Goal: Information Seeking & Learning: Learn about a topic

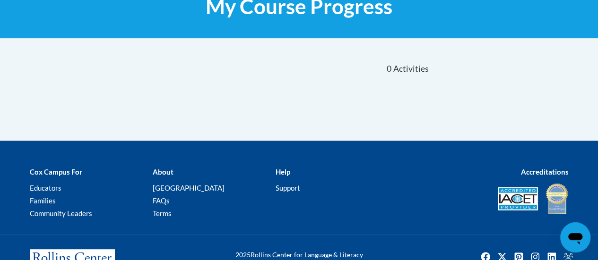
scroll to position [165, 0]
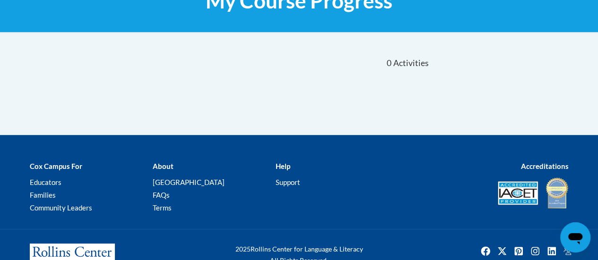
click at [304, 90] on div "Sort Date Enrolled Title (A-Z) «« « 1-0 » »» 0 Activities CEUs" at bounding box center [299, 91] width 553 height 88
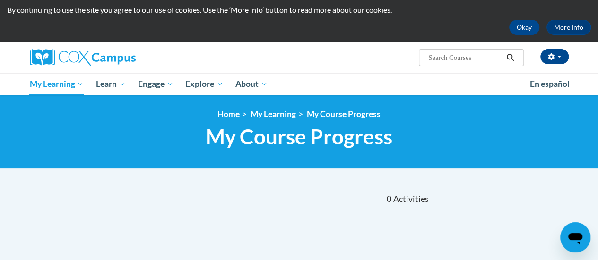
scroll to position [26, 0]
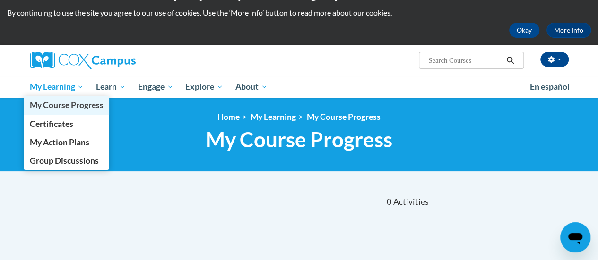
click at [60, 101] on span "My Course Progress" at bounding box center [66, 105] width 74 height 10
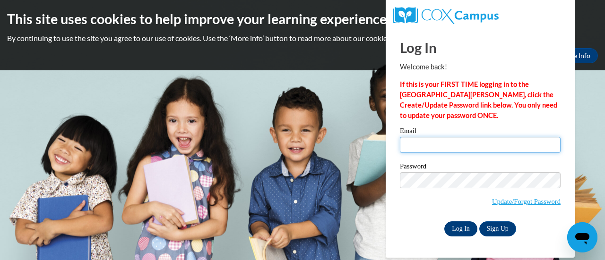
type input "lynda.drifka@muskegonorway.org"
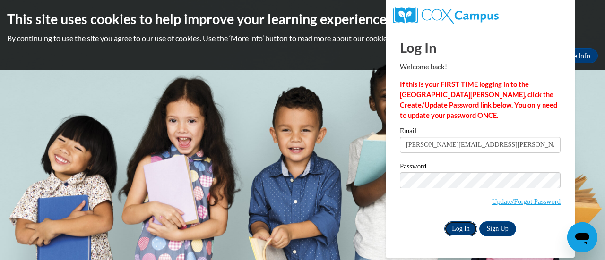
click at [460, 229] on input "Log In" at bounding box center [460, 229] width 33 height 15
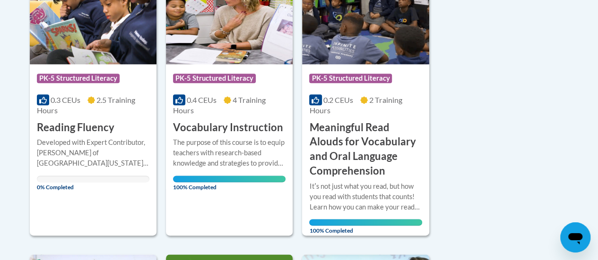
scroll to position [561, 0]
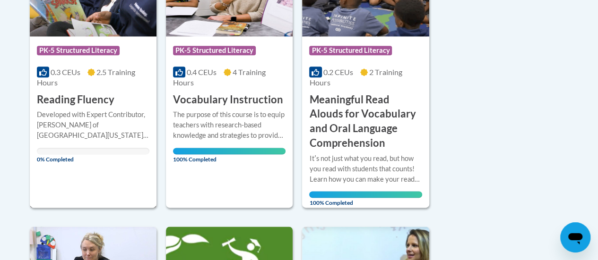
click at [37, 158] on span "0% Completed" at bounding box center [37, 155] width 0 height 15
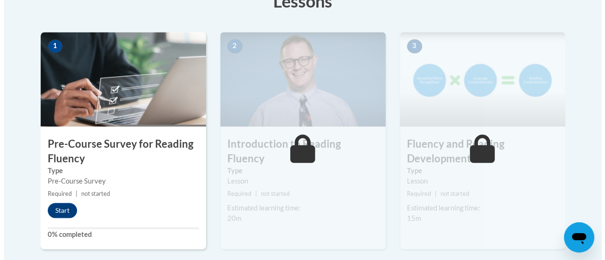
scroll to position [301, 0]
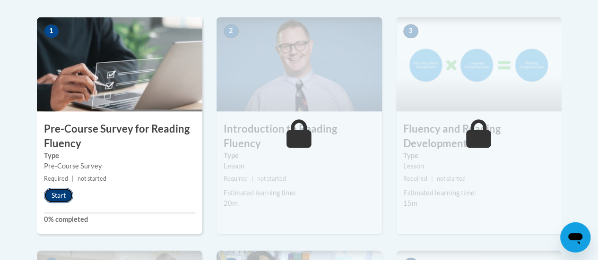
click at [62, 198] on button "Start" at bounding box center [58, 195] width 29 height 15
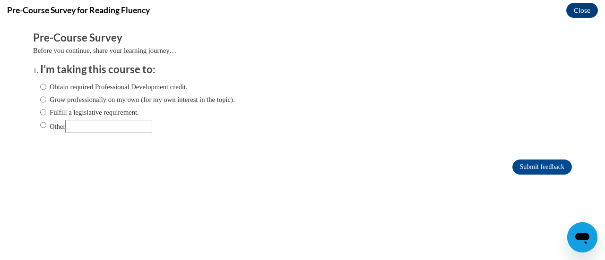
scroll to position [0, 0]
click at [40, 112] on input "Fulfill a legislative requirement." at bounding box center [43, 112] width 6 height 10
radio input "true"
click at [532, 163] on input "Submit feedback" at bounding box center [542, 167] width 60 height 15
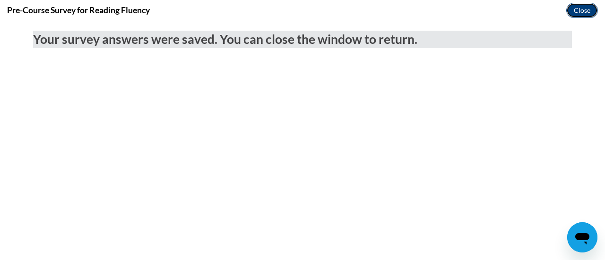
click at [590, 8] on button "Close" at bounding box center [582, 10] width 32 height 15
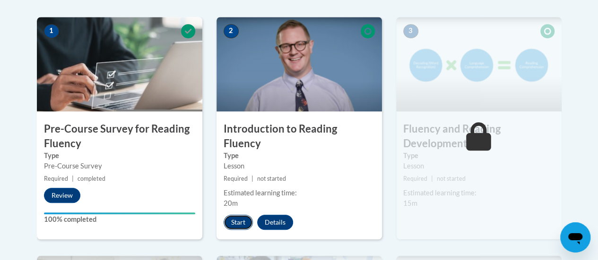
click at [243, 215] on button "Start" at bounding box center [238, 222] width 29 height 15
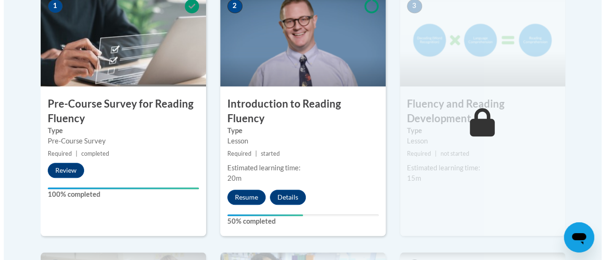
scroll to position [326, 0]
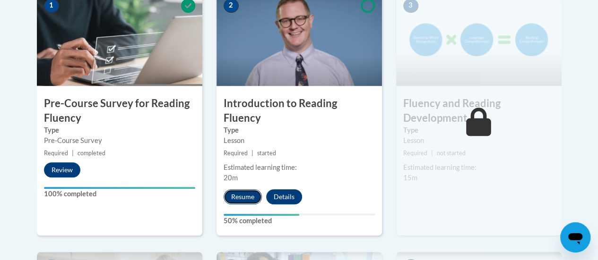
click at [253, 190] on button "Resume" at bounding box center [243, 197] width 38 height 15
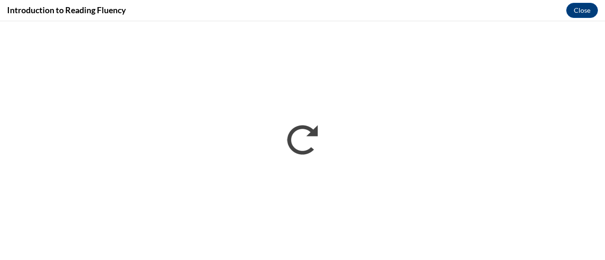
scroll to position [0, 0]
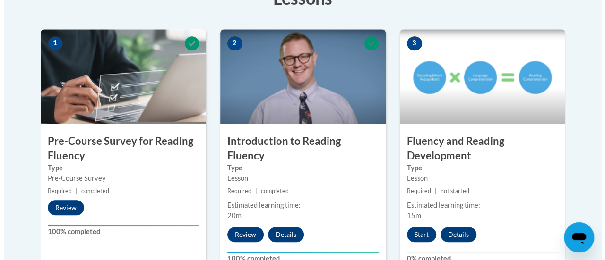
scroll to position [334, 0]
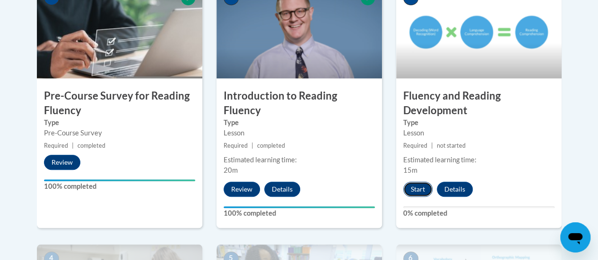
click at [413, 188] on button "Start" at bounding box center [417, 189] width 29 height 15
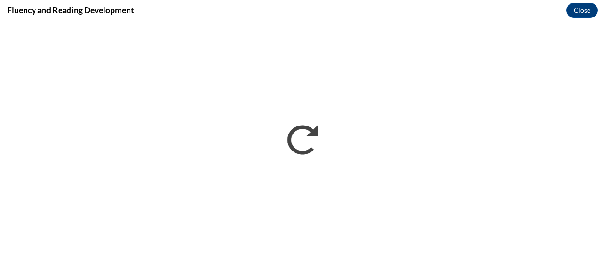
scroll to position [0, 0]
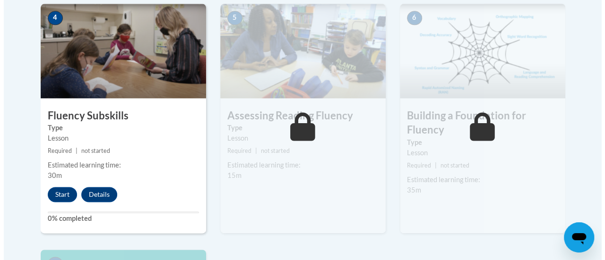
scroll to position [575, 0]
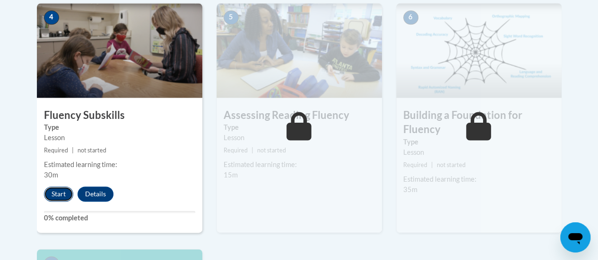
click at [59, 196] on button "Start" at bounding box center [58, 194] width 29 height 15
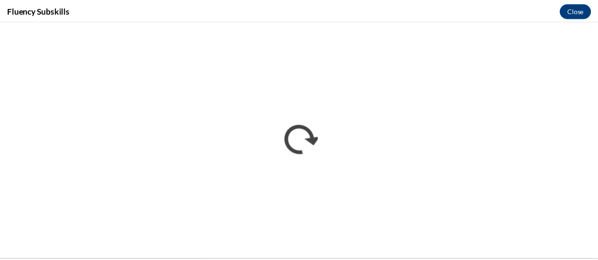
scroll to position [0, 0]
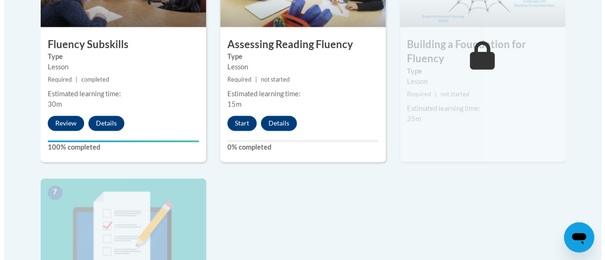
scroll to position [643, 0]
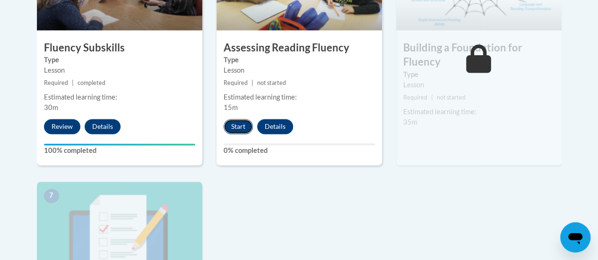
click at [242, 129] on button "Start" at bounding box center [238, 126] width 29 height 15
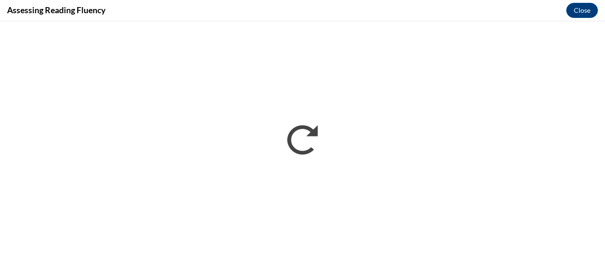
scroll to position [0, 0]
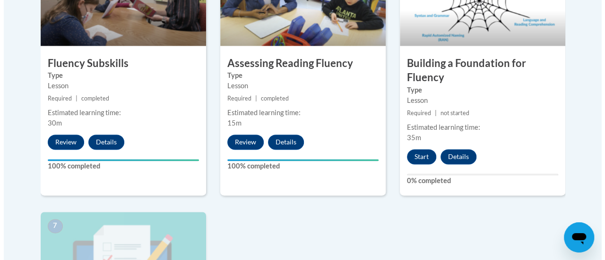
scroll to position [628, 0]
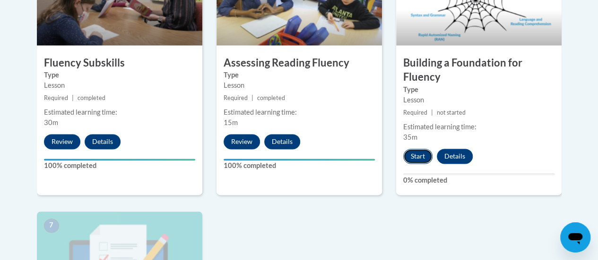
click at [423, 154] on button "Start" at bounding box center [417, 156] width 29 height 15
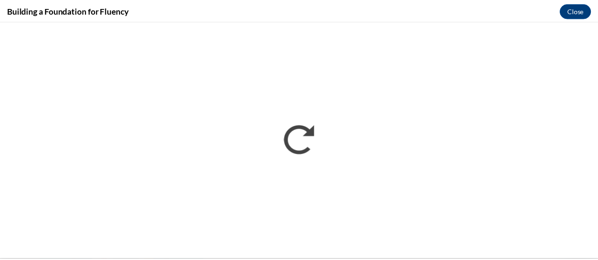
scroll to position [0, 0]
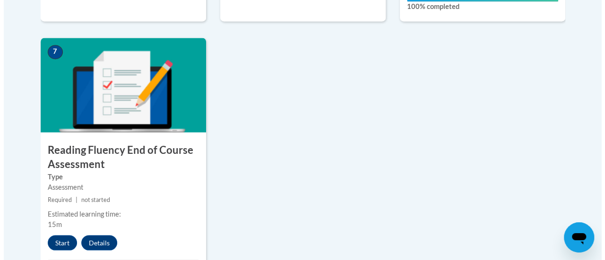
scroll to position [848, 0]
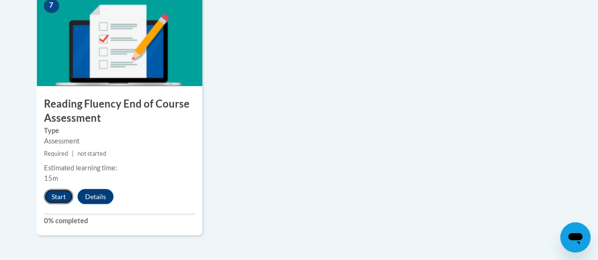
click at [58, 196] on button "Start" at bounding box center [58, 196] width 29 height 15
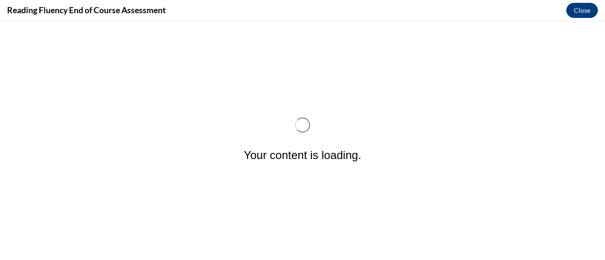
scroll to position [0, 0]
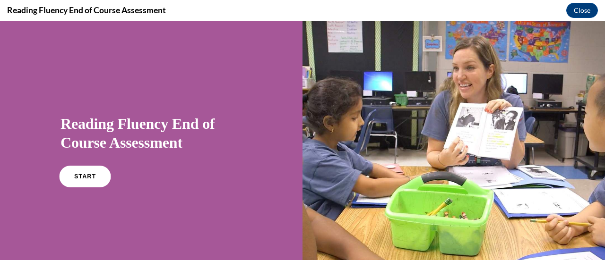
click at [85, 183] on link "START" at bounding box center [85, 177] width 52 height 22
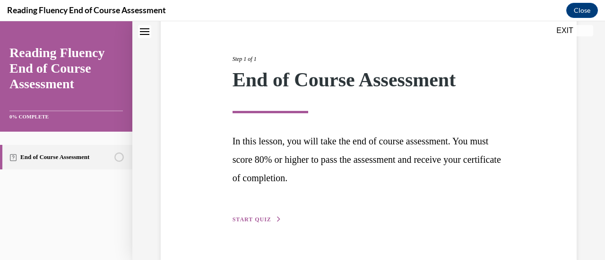
scroll to position [119, 0]
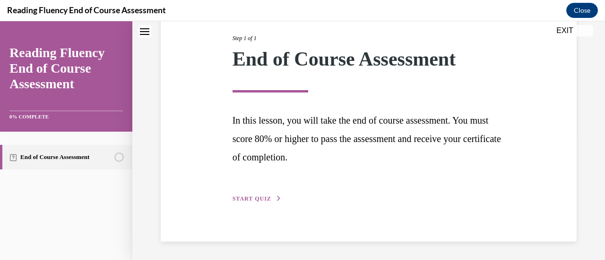
click at [265, 195] on button "START QUIZ" at bounding box center [257, 199] width 49 height 9
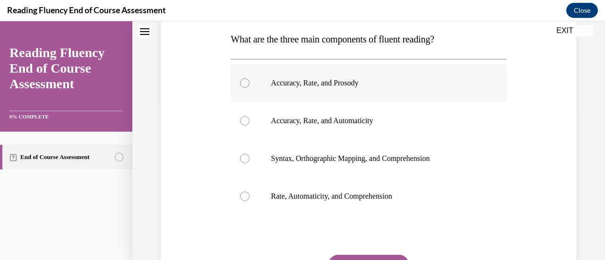
scroll to position [152, 0]
click at [245, 82] on div at bounding box center [244, 82] width 9 height 9
click at [245, 82] on input "Accuracy, Rate, and Prosody" at bounding box center [244, 82] width 9 height 9
radio input "true"
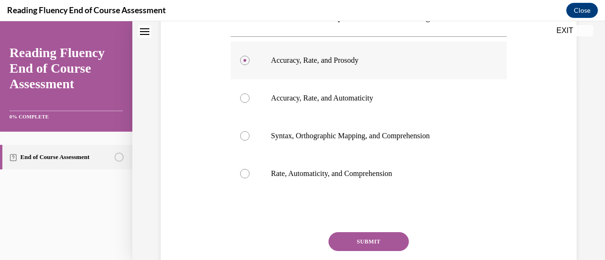
scroll to position [182, 0]
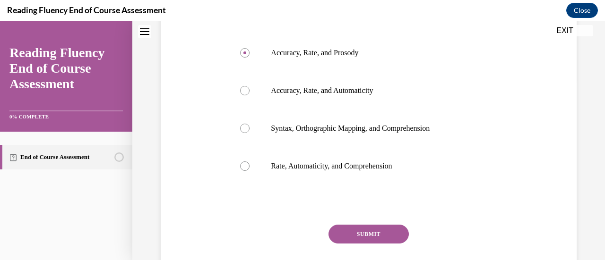
click at [373, 236] on button "SUBMIT" at bounding box center [369, 234] width 80 height 19
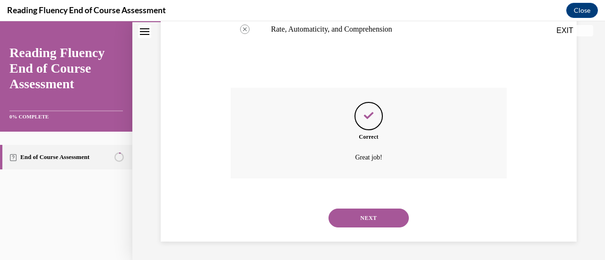
click at [363, 216] on button "NEXT" at bounding box center [369, 218] width 80 height 19
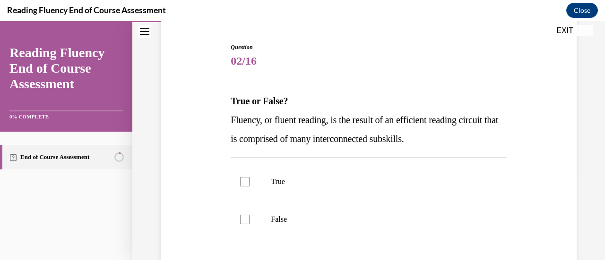
scroll to position [88, 0]
click at [244, 183] on div at bounding box center [244, 182] width 9 height 9
click at [244, 183] on input "True" at bounding box center [244, 182] width 9 height 9
checkbox input "true"
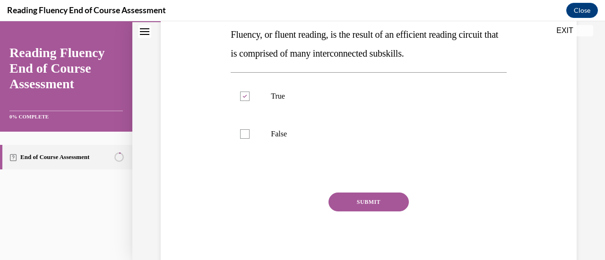
click at [346, 206] on button "SUBMIT" at bounding box center [369, 202] width 80 height 19
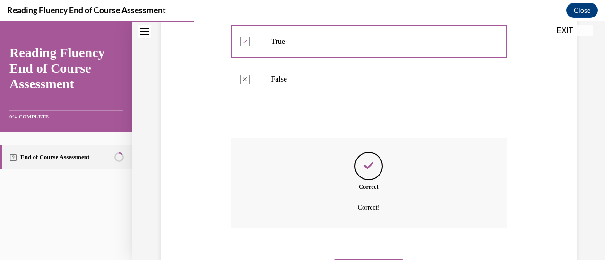
scroll to position [279, 0]
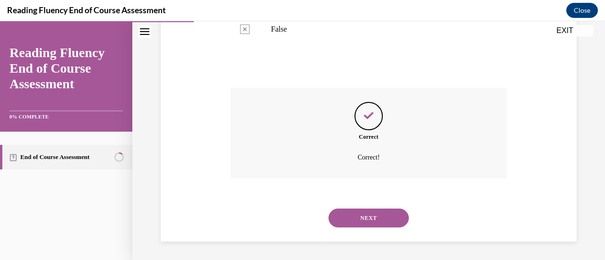
click at [353, 217] on button "NEXT" at bounding box center [369, 218] width 80 height 19
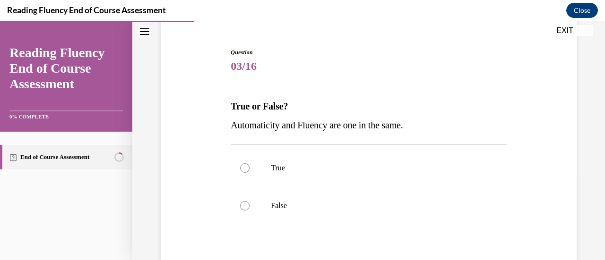
scroll to position [84, 0]
click at [249, 167] on label "True" at bounding box center [369, 168] width 276 height 38
click at [249, 167] on input "True" at bounding box center [244, 167] width 9 height 9
radio input "true"
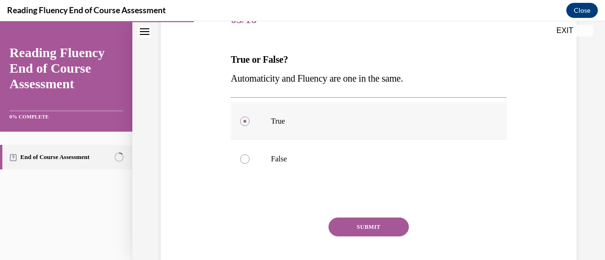
scroll to position [134, 0]
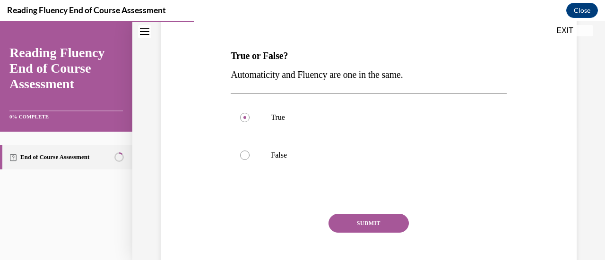
click at [352, 224] on button "SUBMIT" at bounding box center [369, 223] width 80 height 19
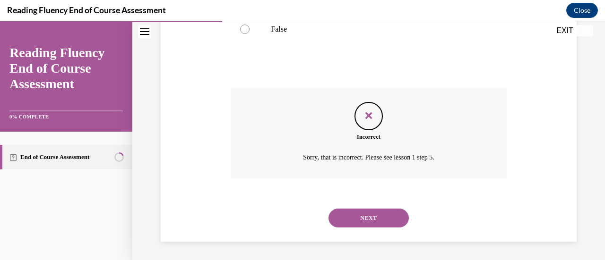
click at [353, 224] on button "NEXT" at bounding box center [369, 218] width 80 height 19
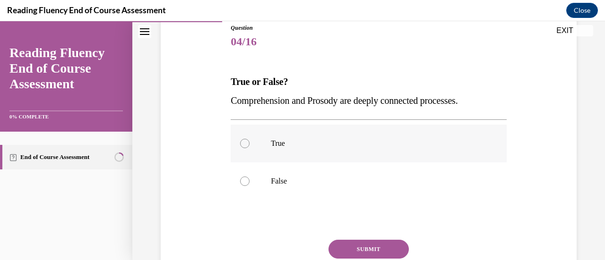
scroll to position [111, 0]
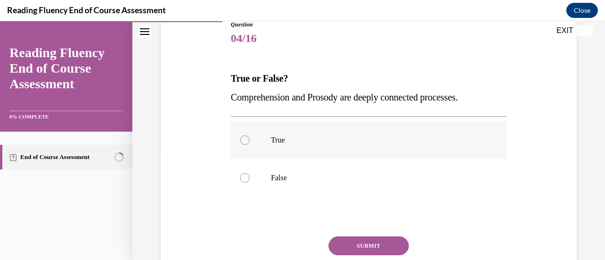
click at [247, 143] on div at bounding box center [244, 140] width 9 height 9
click at [247, 143] on input "True" at bounding box center [244, 140] width 9 height 9
radio input "true"
click at [354, 243] on button "SUBMIT" at bounding box center [369, 246] width 80 height 19
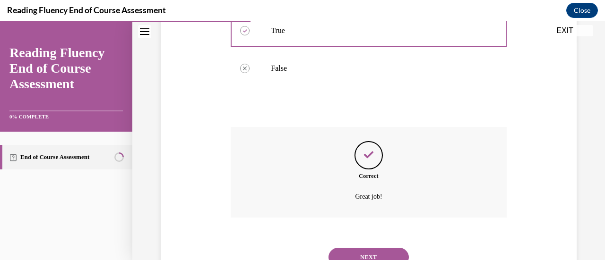
scroll to position [254, 0]
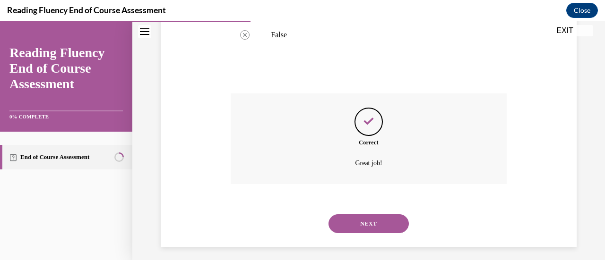
click at [354, 227] on button "NEXT" at bounding box center [369, 224] width 80 height 19
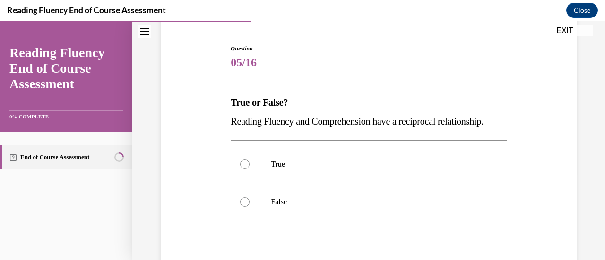
scroll to position [95, 0]
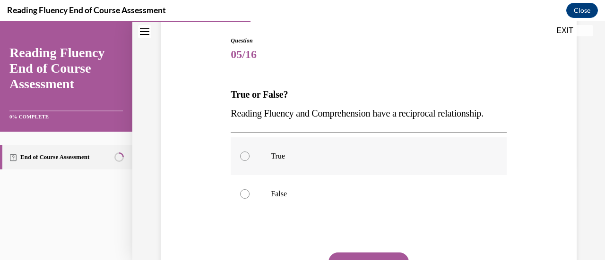
click at [245, 161] on div at bounding box center [244, 156] width 9 height 9
click at [245, 161] on input "True" at bounding box center [244, 156] width 9 height 9
radio input "true"
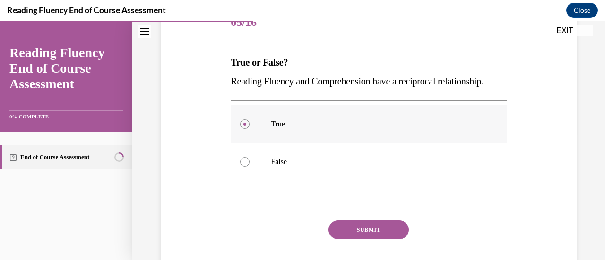
scroll to position [150, 0]
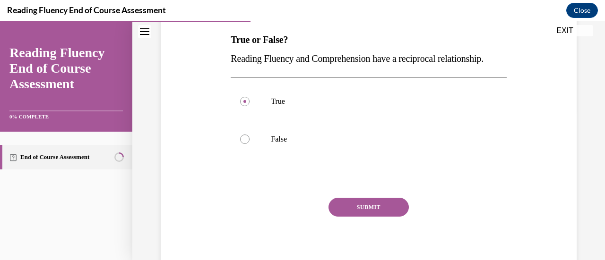
click at [361, 217] on button "SUBMIT" at bounding box center [369, 207] width 80 height 19
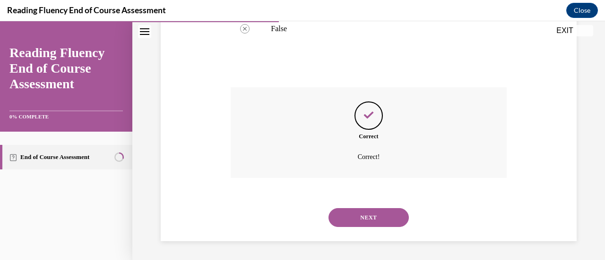
click at [365, 227] on button "NEXT" at bounding box center [369, 217] width 80 height 19
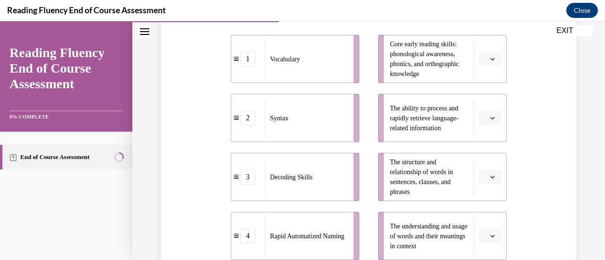
scroll to position [217, 0]
click at [494, 61] on button "button" at bounding box center [489, 59] width 23 height 14
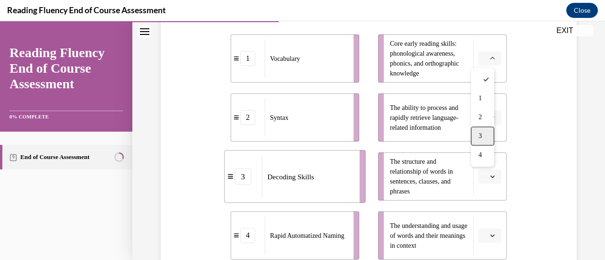
click at [477, 135] on div "3" at bounding box center [482, 136] width 23 height 19
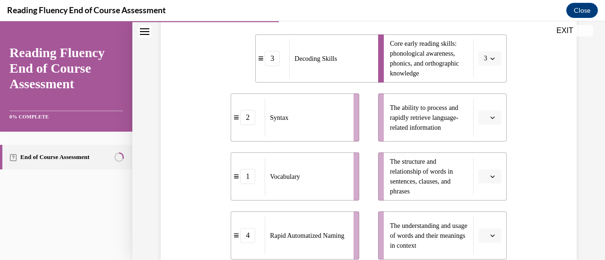
click at [492, 120] on button "button" at bounding box center [489, 118] width 23 height 14
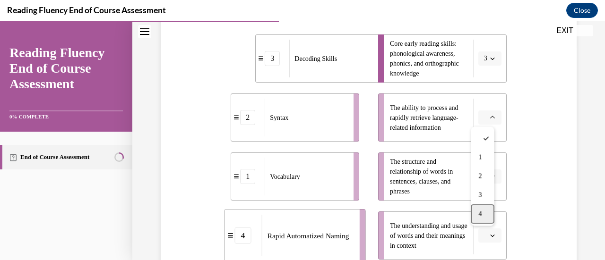
click at [486, 210] on div "4" at bounding box center [482, 214] width 23 height 19
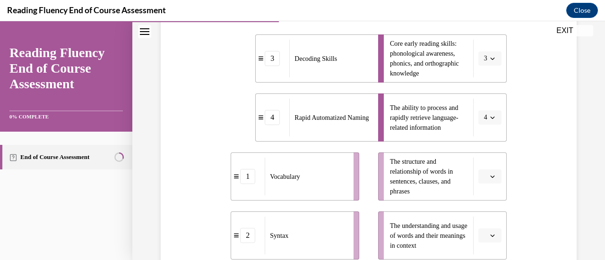
click at [490, 176] on button "button" at bounding box center [489, 177] width 23 height 14
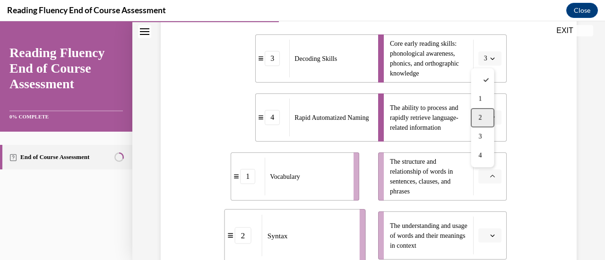
click at [484, 120] on div "2" at bounding box center [482, 118] width 23 height 19
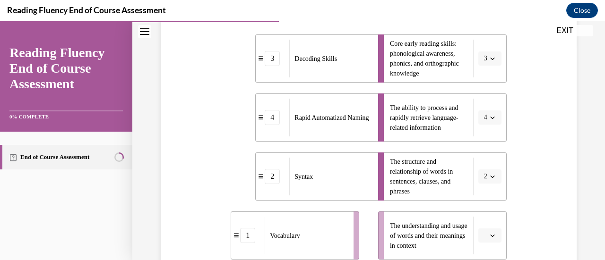
click at [484, 237] on span "Please select an option" at bounding box center [485, 235] width 3 height 9
click at [478, 156] on div "1" at bounding box center [482, 158] width 23 height 19
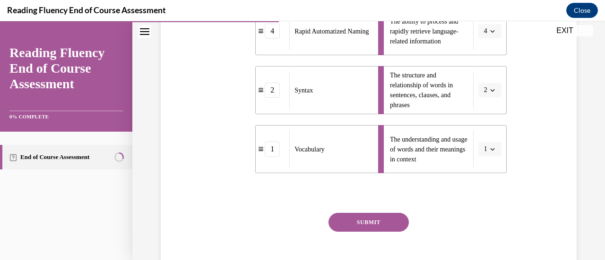
click at [384, 224] on button "SUBMIT" at bounding box center [369, 222] width 80 height 19
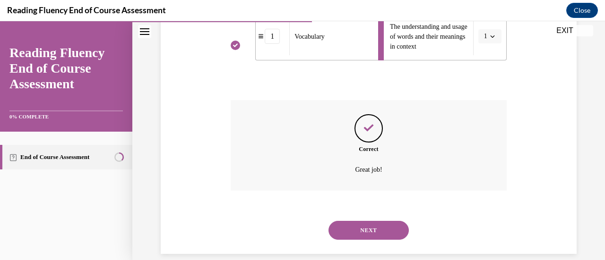
click at [384, 228] on button "NEXT" at bounding box center [369, 230] width 80 height 19
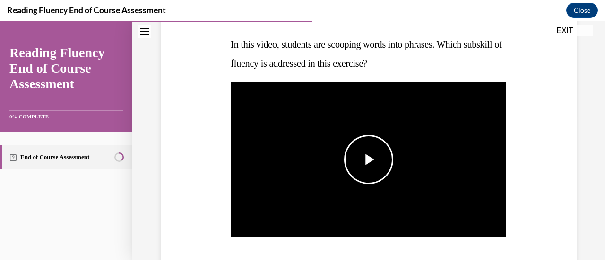
scroll to position [146, 0]
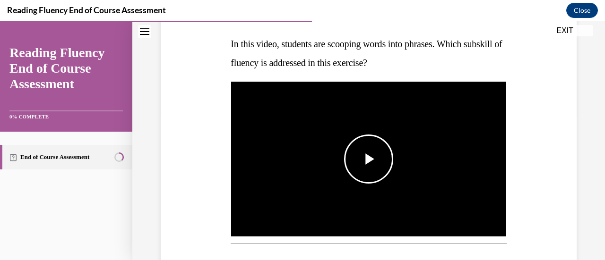
click at [369, 159] on span "Video player" at bounding box center [369, 159] width 0 height 0
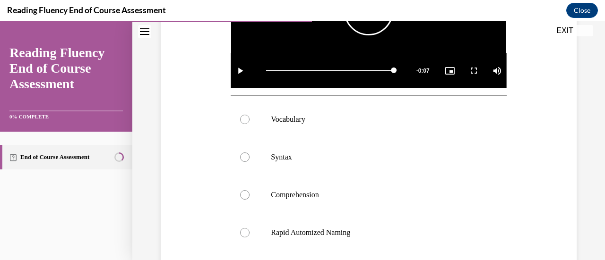
scroll to position [295, 0]
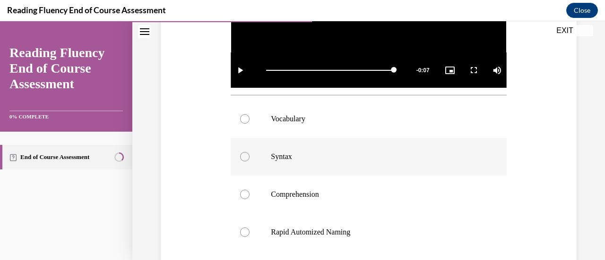
click at [301, 158] on p "Syntax" at bounding box center [377, 156] width 212 height 9
click at [250, 158] on input "Syntax" at bounding box center [244, 156] width 9 height 9
radio input "true"
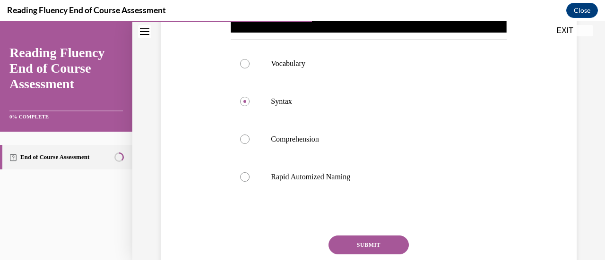
click at [357, 237] on button "SUBMIT" at bounding box center [369, 245] width 80 height 19
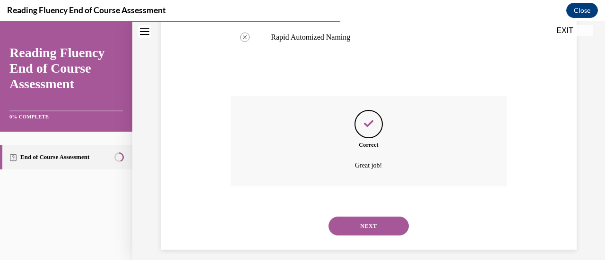
click at [353, 227] on button "NEXT" at bounding box center [369, 226] width 80 height 19
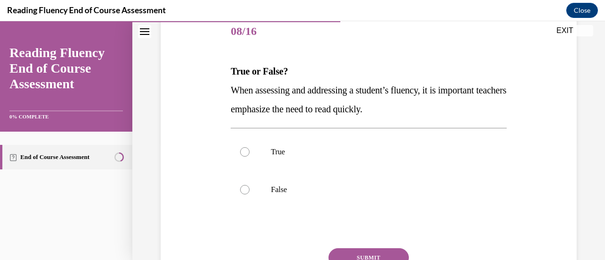
scroll to position [113, 0]
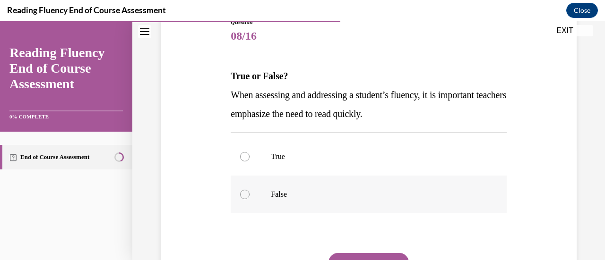
click at [247, 192] on div at bounding box center [244, 194] width 9 height 9
click at [247, 192] on input "False" at bounding box center [244, 194] width 9 height 9
radio input "true"
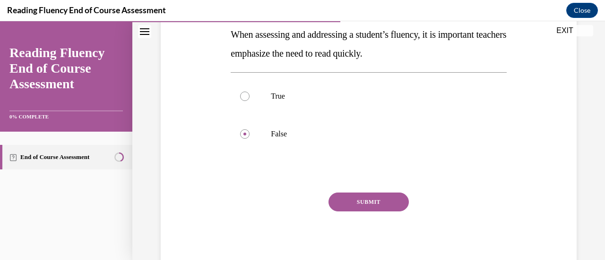
click at [333, 197] on button "SUBMIT" at bounding box center [369, 202] width 80 height 19
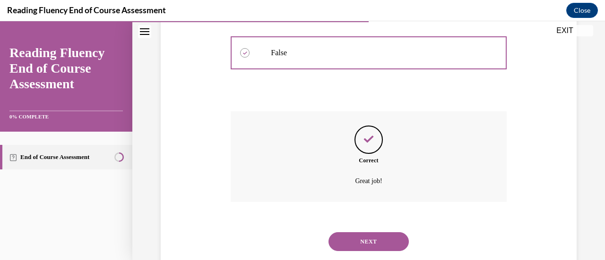
scroll to position [279, 0]
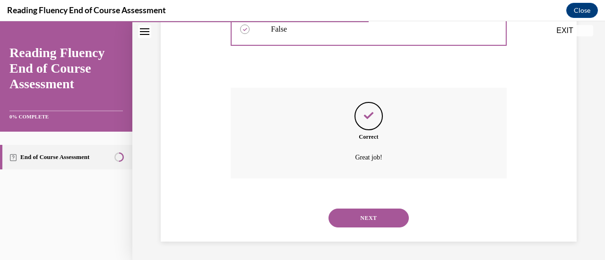
click at [344, 221] on button "NEXT" at bounding box center [369, 218] width 80 height 19
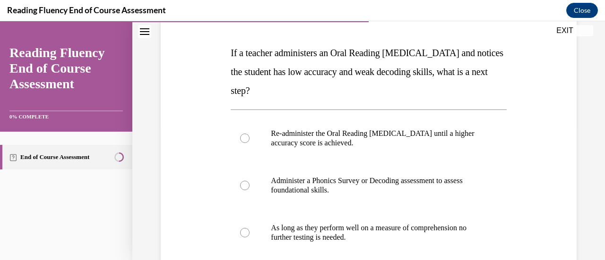
scroll to position [136, 0]
click at [244, 186] on div at bounding box center [244, 186] width 9 height 9
click at [244, 186] on input "Administer a Phonics Survey or Decoding assessment to assess foundational skill…" at bounding box center [244, 186] width 9 height 9
radio input "true"
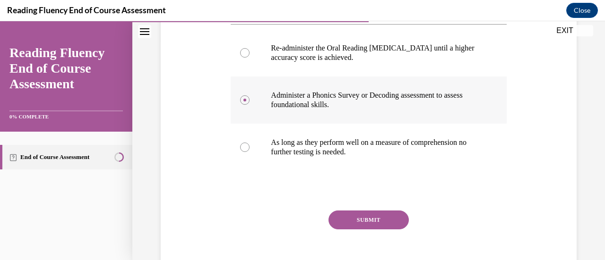
scroll to position [223, 0]
click at [341, 215] on button "SUBMIT" at bounding box center [369, 219] width 80 height 19
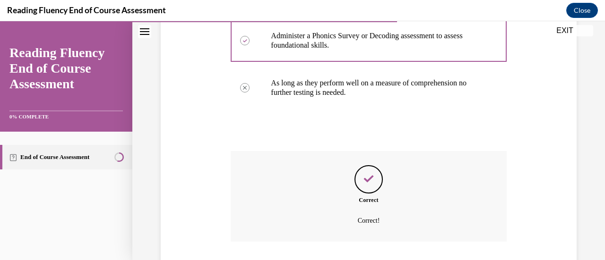
scroll to position [332, 0]
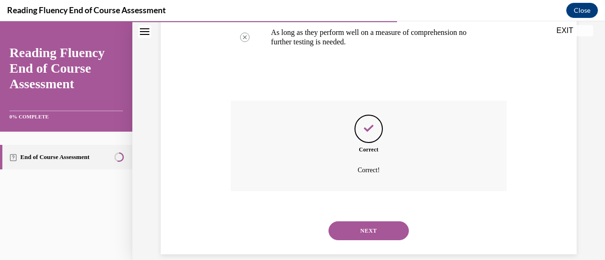
click at [345, 226] on button "NEXT" at bounding box center [369, 231] width 80 height 19
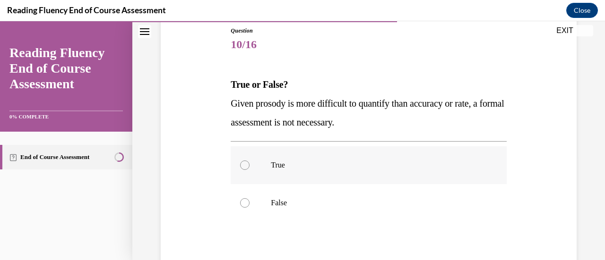
scroll to position [105, 0]
click at [244, 200] on div at bounding box center [244, 202] width 9 height 9
click at [244, 200] on input "False" at bounding box center [244, 202] width 9 height 9
radio input "true"
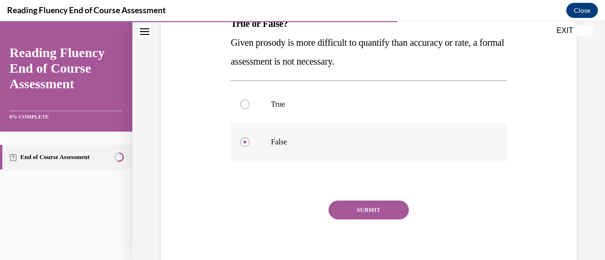
click at [334, 207] on button "SUBMIT" at bounding box center [369, 210] width 80 height 19
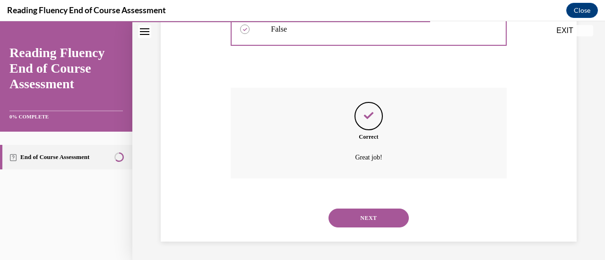
click at [337, 215] on button "NEXT" at bounding box center [369, 218] width 80 height 19
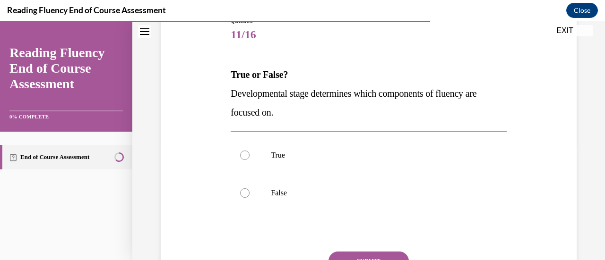
scroll to position [115, 0]
click at [242, 194] on div at bounding box center [244, 192] width 9 height 9
click at [242, 194] on input "False" at bounding box center [244, 192] width 9 height 9
radio input "true"
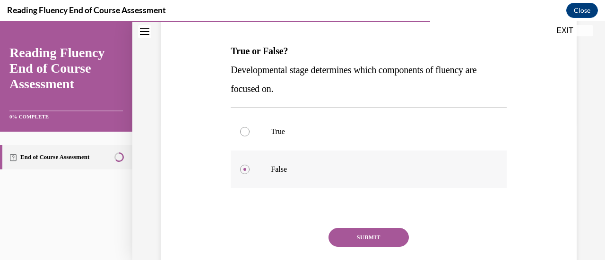
scroll to position [139, 0]
click at [246, 131] on div at bounding box center [244, 131] width 9 height 9
click at [246, 131] on input "True" at bounding box center [244, 131] width 9 height 9
radio input "true"
click at [359, 234] on button "SUBMIT" at bounding box center [369, 237] width 80 height 19
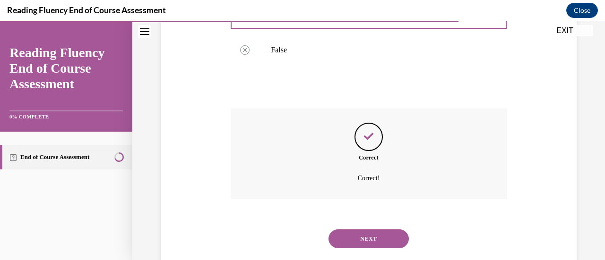
click at [361, 237] on button "NEXT" at bounding box center [369, 239] width 80 height 19
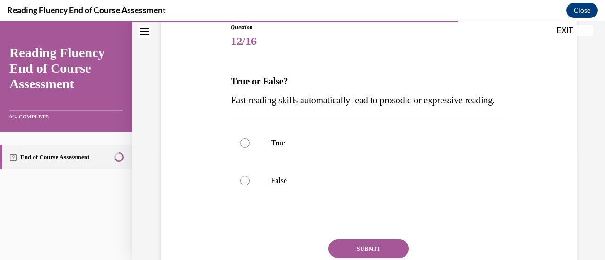
scroll to position [109, 0]
click at [243, 185] on div at bounding box center [244, 180] width 9 height 9
click at [243, 185] on input "False" at bounding box center [244, 180] width 9 height 9
radio input "true"
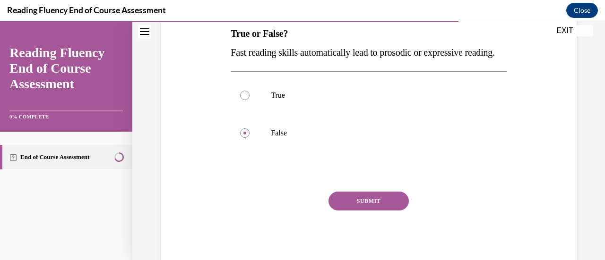
click at [338, 211] on button "SUBMIT" at bounding box center [369, 201] width 80 height 19
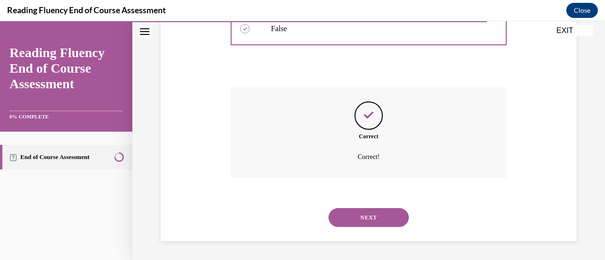
click at [341, 222] on button "NEXT" at bounding box center [369, 217] width 80 height 19
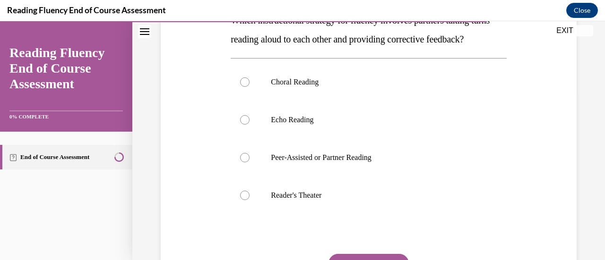
scroll to position [170, 0]
click at [247, 162] on div at bounding box center [244, 157] width 9 height 9
click at [247, 162] on input "Peer-Assisted or Partner Reading" at bounding box center [244, 157] width 9 height 9
radio input "true"
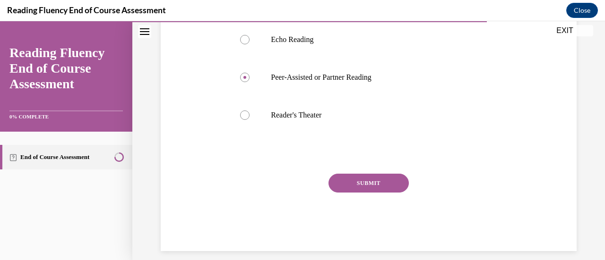
click at [355, 193] on button "SUBMIT" at bounding box center [369, 183] width 80 height 19
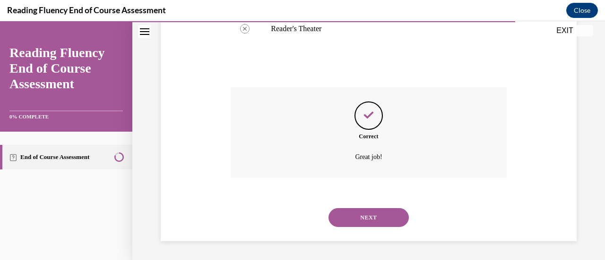
click at [357, 218] on button "NEXT" at bounding box center [369, 217] width 80 height 19
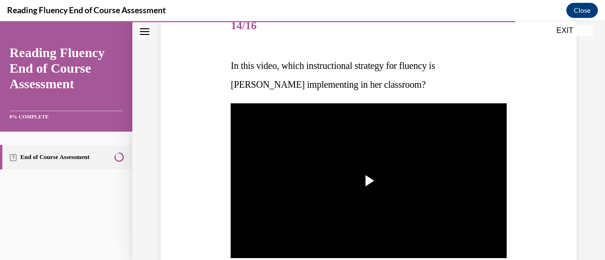
scroll to position [124, 0]
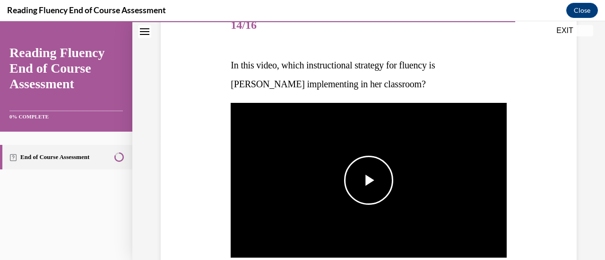
click at [369, 181] on span "Video player" at bounding box center [369, 181] width 0 height 0
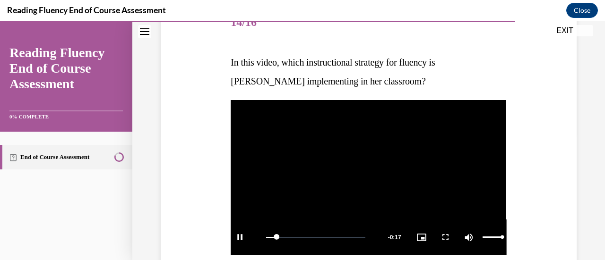
scroll to position [131, 0]
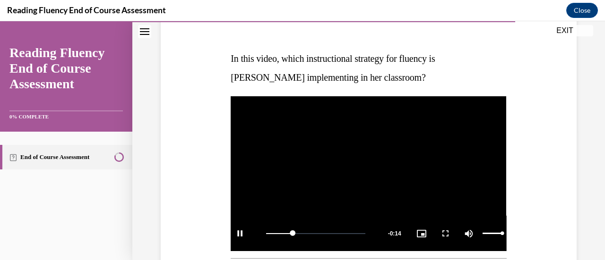
click at [474, 222] on div "Mute" at bounding box center [483, 233] width 47 height 35
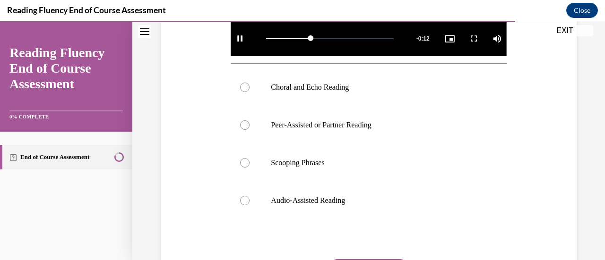
scroll to position [327, 0]
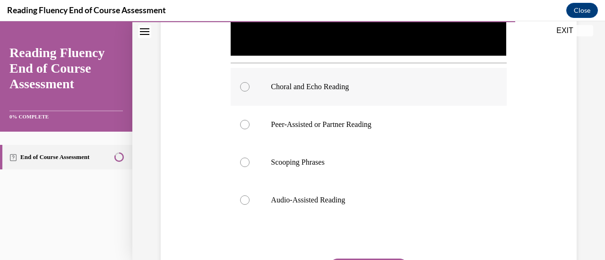
click at [248, 80] on label "Choral and Echo Reading" at bounding box center [369, 87] width 276 height 38
click at [248, 82] on input "Choral and Echo Reading" at bounding box center [244, 86] width 9 height 9
radio input "true"
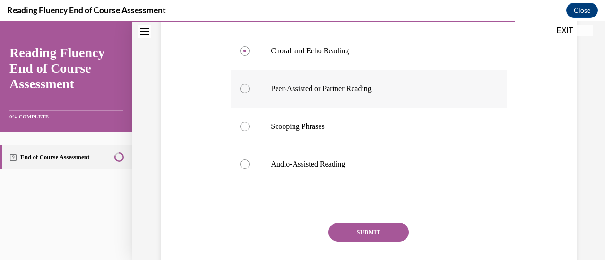
scroll to position [382, 0]
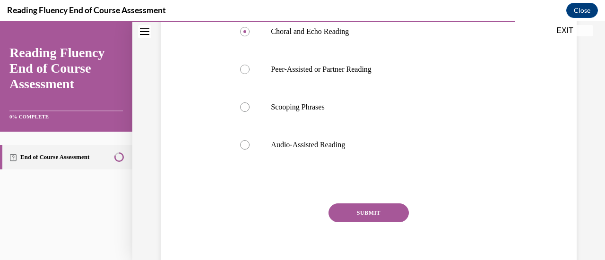
click at [372, 210] on button "SUBMIT" at bounding box center [369, 213] width 80 height 19
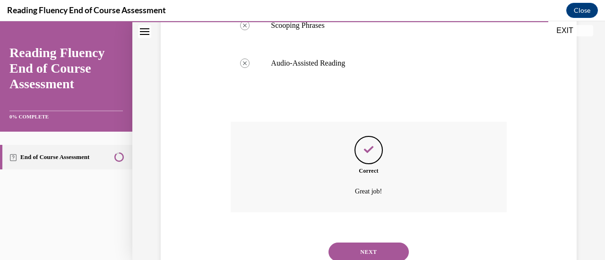
click at [373, 247] on button "NEXT" at bounding box center [369, 252] width 80 height 19
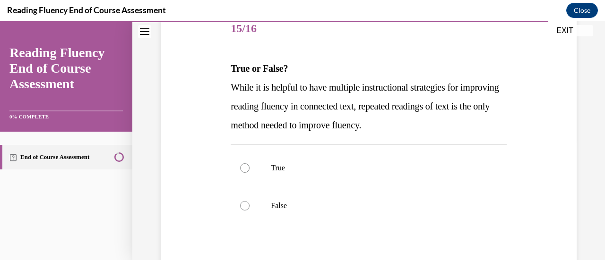
scroll to position [122, 0]
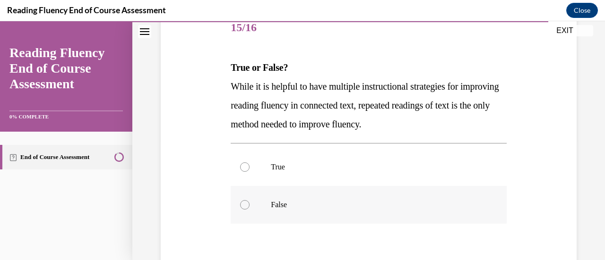
click at [248, 208] on label "False" at bounding box center [369, 205] width 276 height 38
click at [248, 208] on input "False" at bounding box center [244, 204] width 9 height 9
radio input "true"
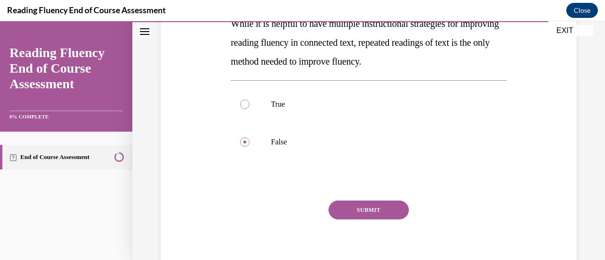
click at [366, 208] on button "SUBMIT" at bounding box center [369, 210] width 80 height 19
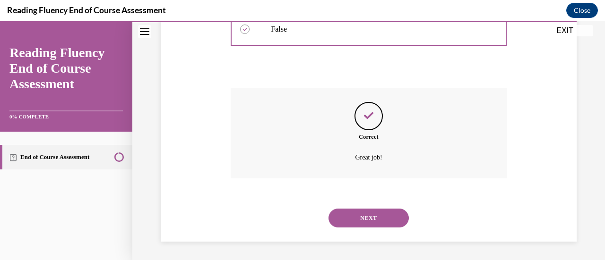
click at [367, 215] on button "NEXT" at bounding box center [369, 218] width 80 height 19
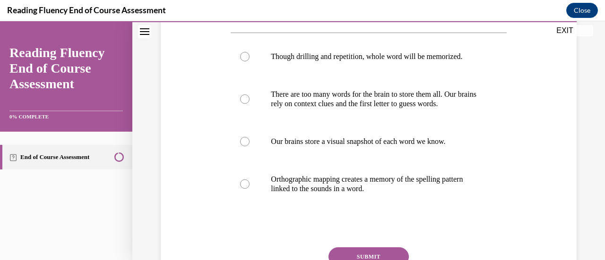
scroll to position [182, 0]
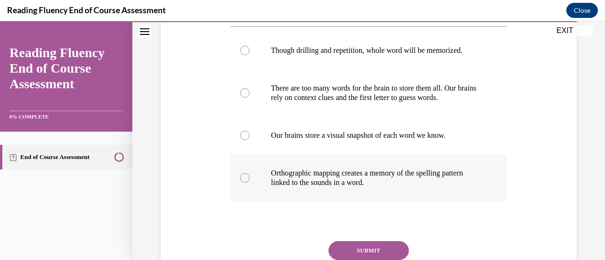
click at [245, 174] on div at bounding box center [244, 177] width 9 height 9
click at [245, 174] on input "Orthographic mapping creates a memory of the spelling pattern linked to the sou…" at bounding box center [244, 177] width 9 height 9
radio input "true"
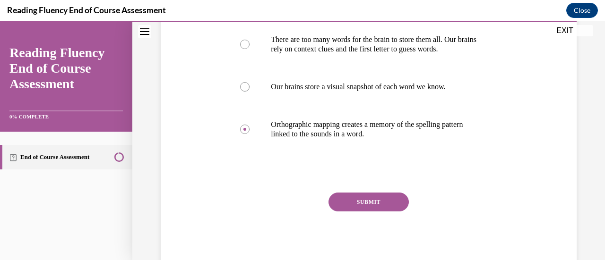
click at [343, 198] on button "SUBMIT" at bounding box center [369, 202] width 80 height 19
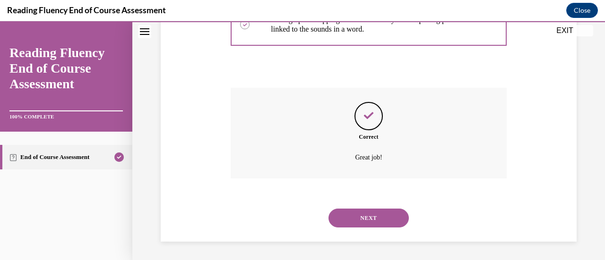
click at [353, 218] on button "NEXT" at bounding box center [369, 218] width 80 height 19
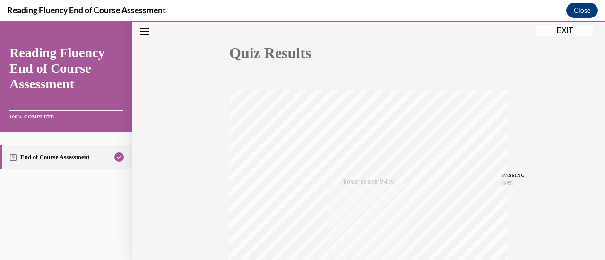
scroll to position [93, 0]
click at [563, 29] on button "EXIT" at bounding box center [565, 30] width 57 height 11
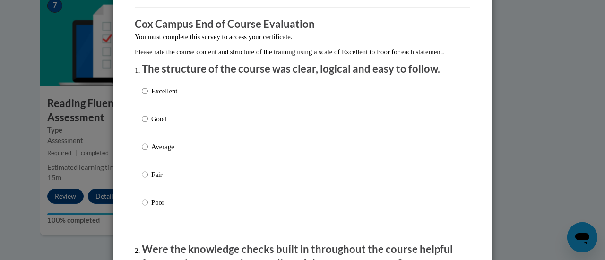
scroll to position [98, 0]
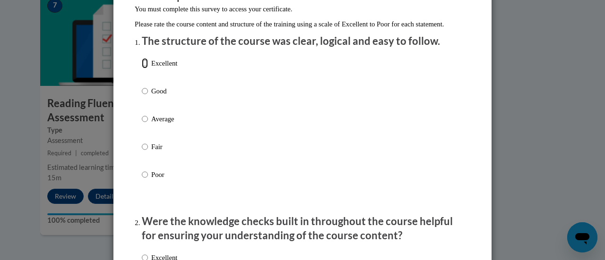
click at [142, 69] on input "Excellent" at bounding box center [145, 63] width 6 height 10
radio input "true"
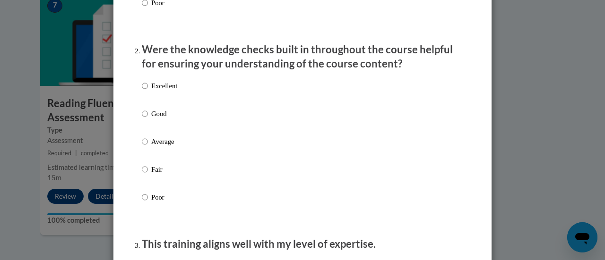
scroll to position [271, 0]
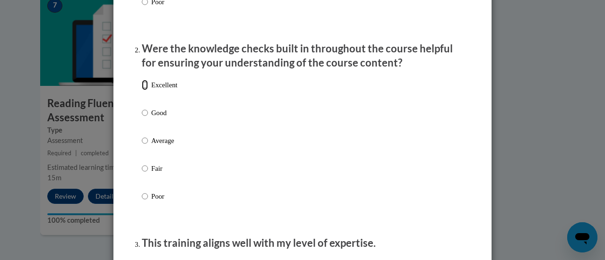
click at [142, 90] on input "Excellent" at bounding box center [145, 85] width 6 height 10
radio input "true"
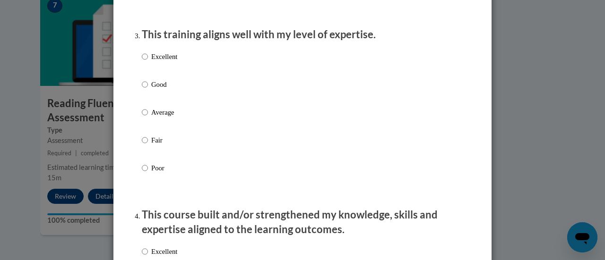
scroll to position [481, 0]
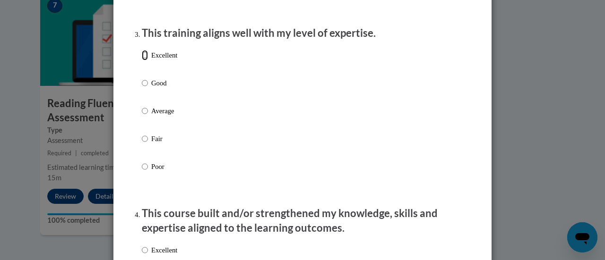
click at [142, 61] on input "Excellent" at bounding box center [145, 55] width 6 height 10
radio input "true"
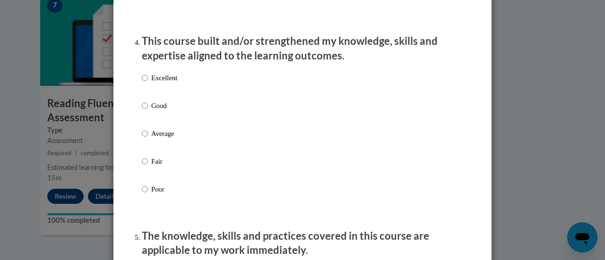
scroll to position [654, 0]
click at [142, 111] on input "Good" at bounding box center [145, 105] width 6 height 10
radio input "true"
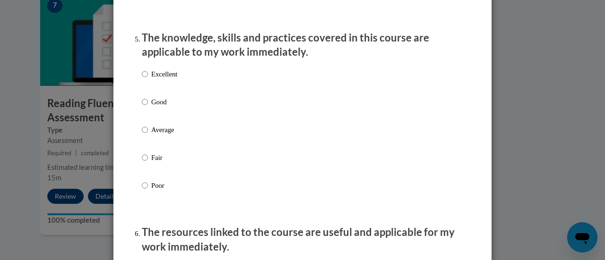
scroll to position [860, 0]
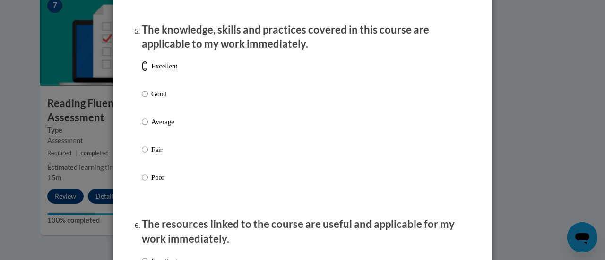
click at [142, 71] on input "Excellent" at bounding box center [145, 66] width 6 height 10
radio input "true"
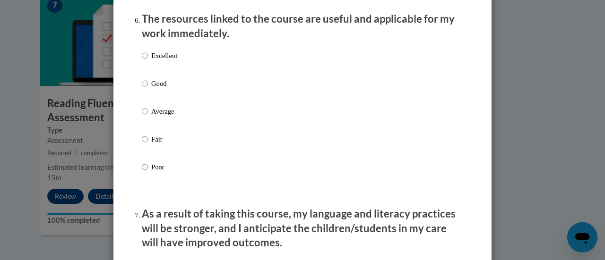
scroll to position [1067, 0]
click at [142, 60] on input "Excellent" at bounding box center [145, 55] width 6 height 10
radio input "true"
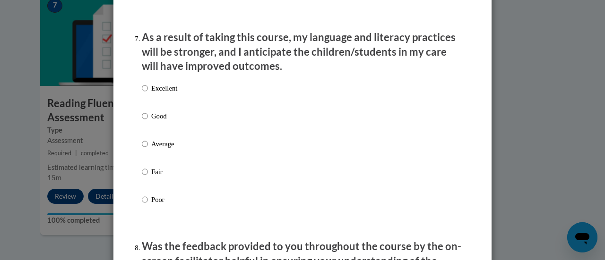
scroll to position [1244, 0]
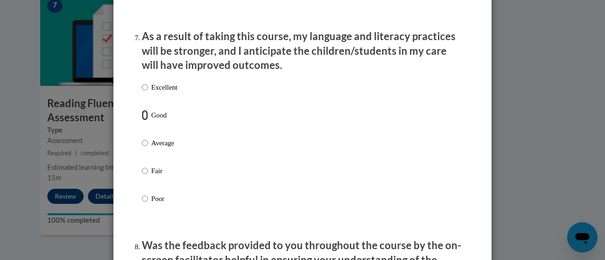
click at [142, 121] on input "Good" at bounding box center [145, 115] width 6 height 10
radio input "true"
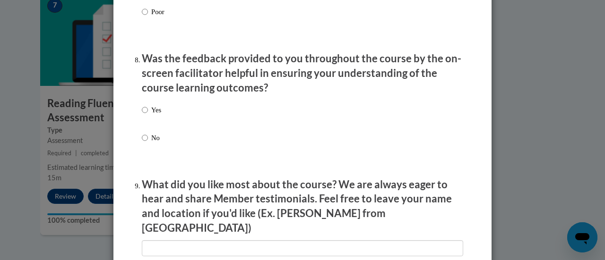
scroll to position [1435, 0]
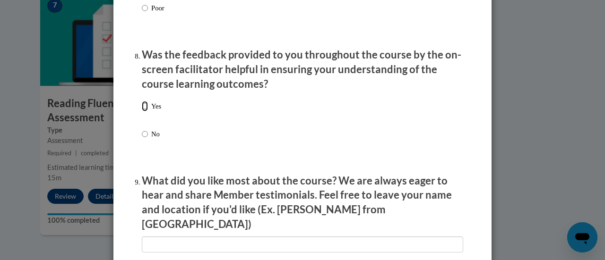
click at [142, 112] on input "Yes" at bounding box center [145, 106] width 6 height 10
radio input "true"
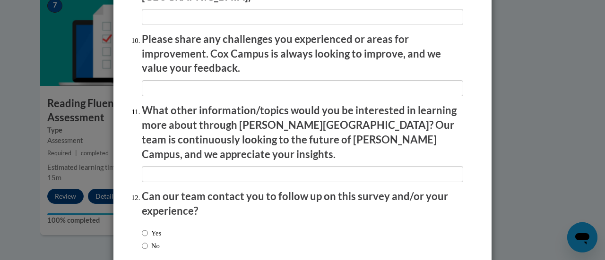
scroll to position [1705, 0]
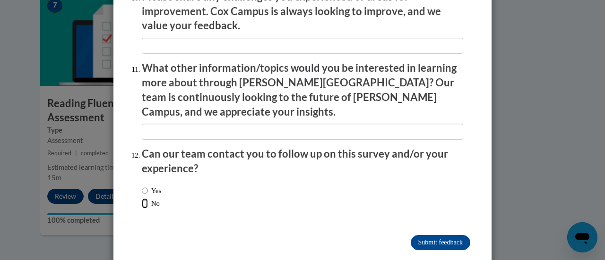
click at [142, 199] on input "No" at bounding box center [145, 204] width 6 height 10
radio input "true"
click at [434, 235] on input "Submit feedback" at bounding box center [441, 242] width 60 height 15
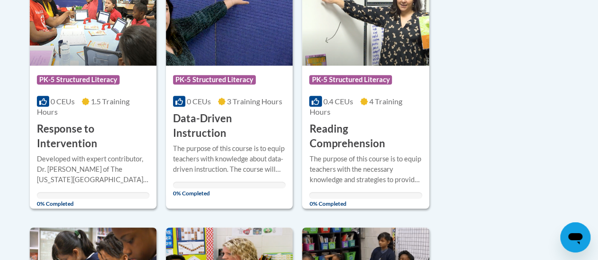
scroll to position [273, 0]
